Goal: Obtain resource: Download file/media

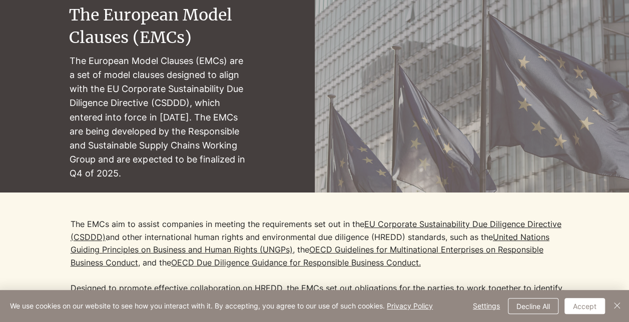
scroll to position [100, 0]
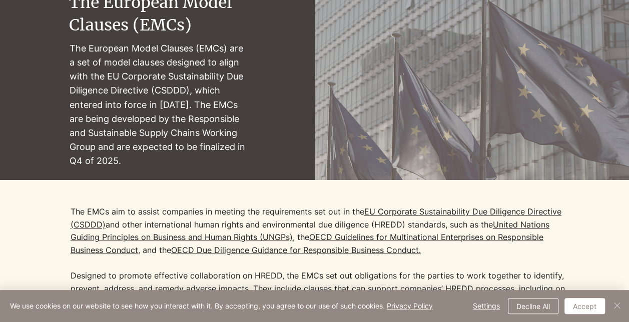
click at [617, 305] on img "Close" at bounding box center [617, 306] width 12 height 12
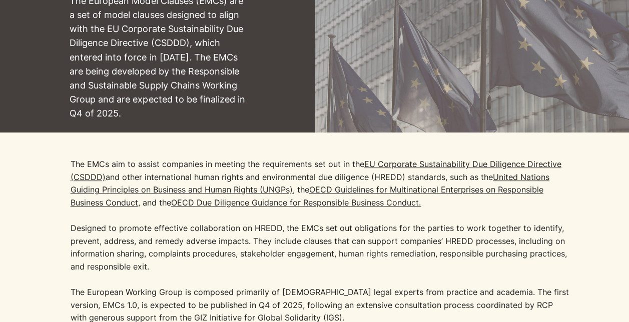
scroll to position [0, 0]
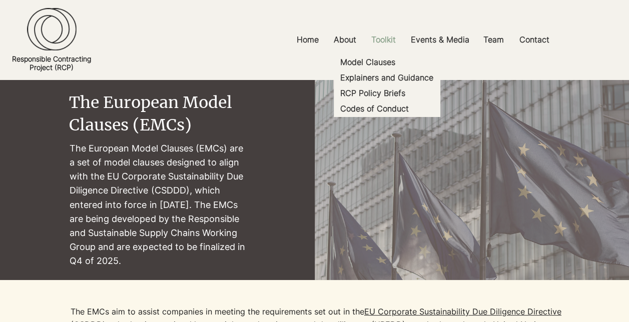
click at [383, 46] on p "Toolkit" at bounding box center [383, 40] width 35 height 23
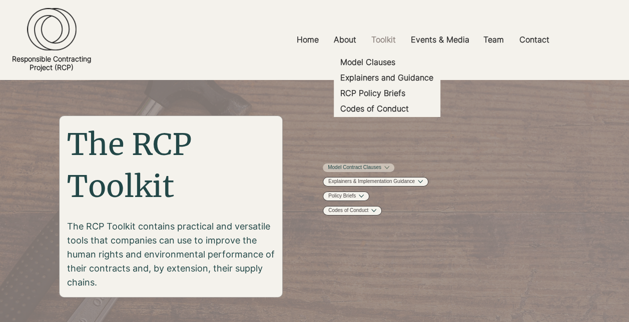
click at [381, 165] on link "Model Contract Clauses" at bounding box center [355, 168] width 54 height 8
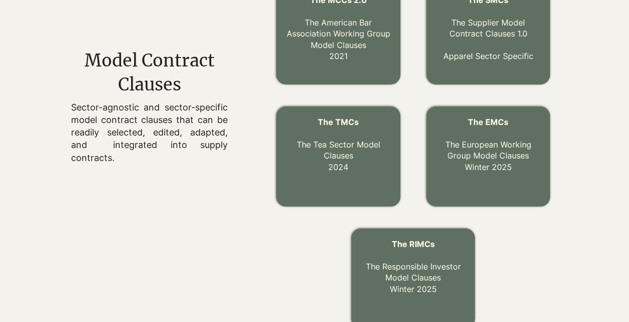
scroll to position [326, 0]
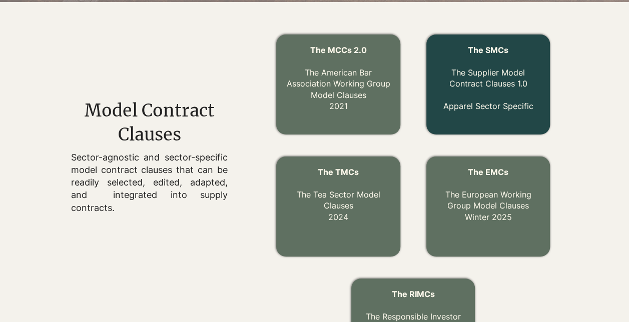
click at [494, 74] on link "The Supplier Model Contract Clauses 1.0" at bounding box center [488, 78] width 78 height 21
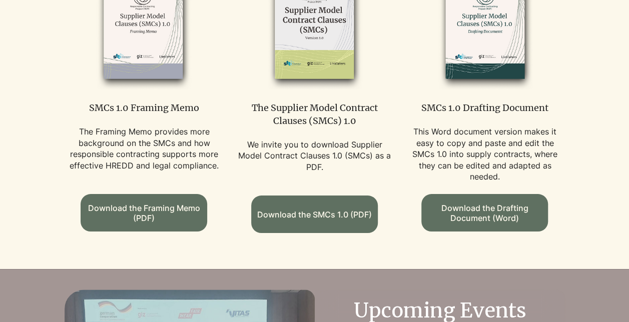
scroll to position [650, 0]
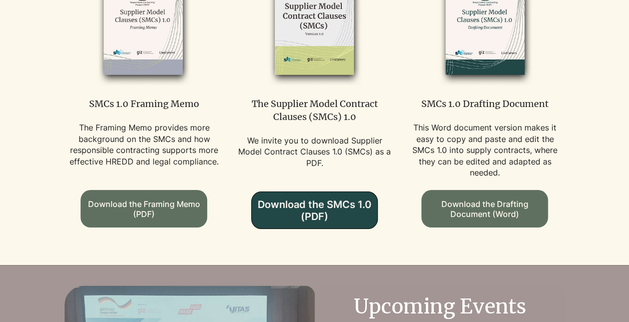
click at [329, 199] on span "Download the SMCs 1.0 (PDF)" at bounding box center [315, 211] width 126 height 24
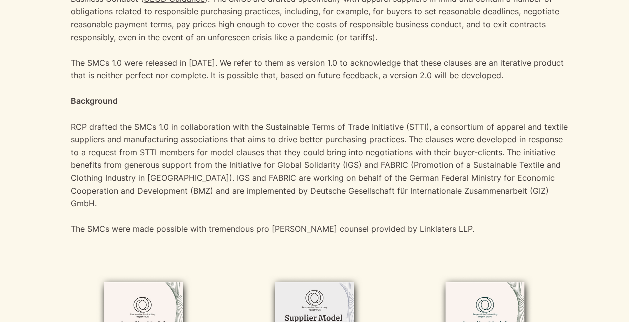
scroll to position [400, 0]
